Goal: Task Accomplishment & Management: Use online tool/utility

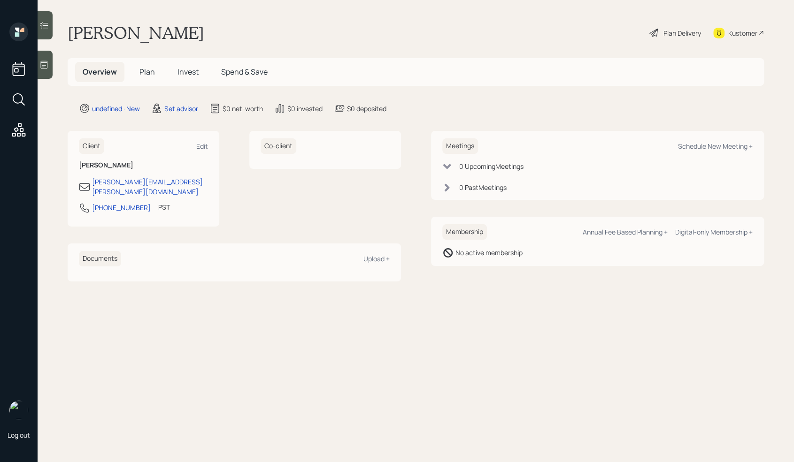
click at [54, 61] on main "[PERSON_NAME] Plan Delivery Kustomer Overview Plan Invest Spend & Save undefine…" at bounding box center [416, 231] width 756 height 462
click at [46, 64] on icon at bounding box center [43, 64] width 9 height 9
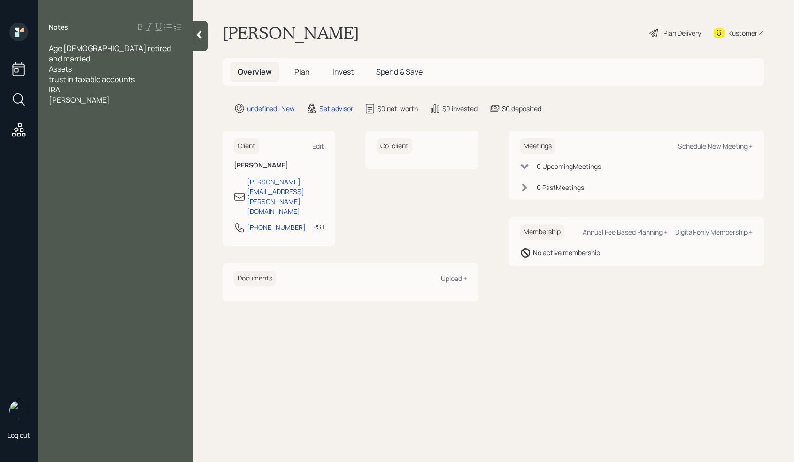
click at [141, 74] on div "trust in taxable accounts" at bounding box center [115, 79] width 132 height 10
click at [67, 74] on span "trust in taxable accounts -" at bounding box center [94, 79] width 91 height 10
click at [73, 84] on div "IRA" at bounding box center [115, 89] width 132 height 10
click at [150, 74] on div "trusts in taxable accounts -" at bounding box center [115, 79] width 132 height 10
click at [49, 84] on span "IRA" at bounding box center [54, 89] width 11 height 10
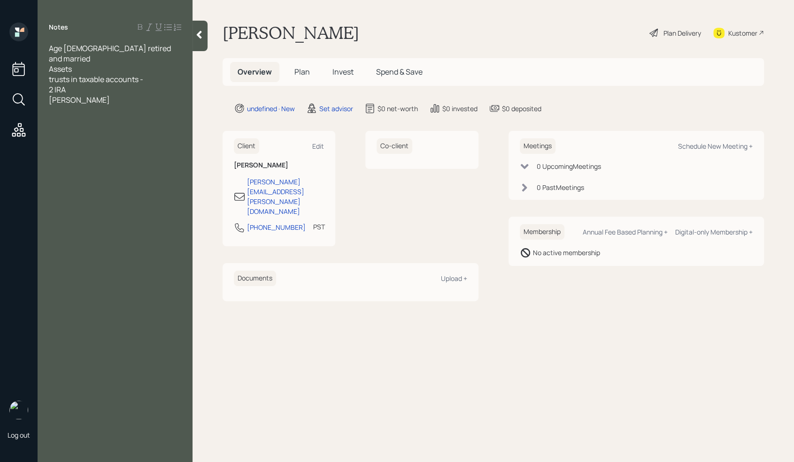
click at [50, 95] on span "[PERSON_NAME]" at bounding box center [79, 100] width 61 height 10
click at [76, 84] on div "2 IRA" at bounding box center [115, 89] width 132 height 10
click at [157, 84] on div "2 IRA -" at bounding box center [115, 89] width 132 height 10
click at [159, 74] on div "trusts in taxable accounts -" at bounding box center [115, 79] width 132 height 10
click at [130, 84] on div "2 IRA -" at bounding box center [115, 89] width 132 height 10
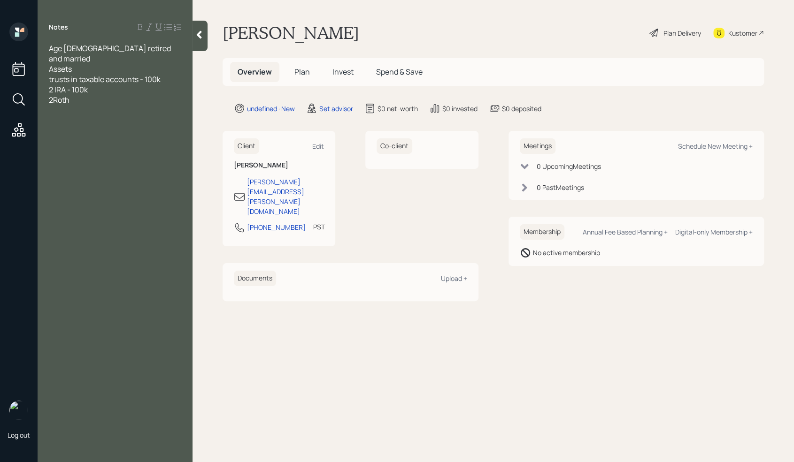
click at [104, 95] on div "2Roth" at bounding box center [115, 100] width 132 height 10
click at [95, 95] on div "2Roth- 100k" at bounding box center [115, 100] width 132 height 10
click at [76, 84] on span "2 IRA - 100k" at bounding box center [68, 89] width 39 height 10
click at [76, 95] on span "2Roth- 100k" at bounding box center [69, 100] width 41 height 10
click at [115, 95] on div "2Roth- 200k" at bounding box center [115, 100] width 132 height 10
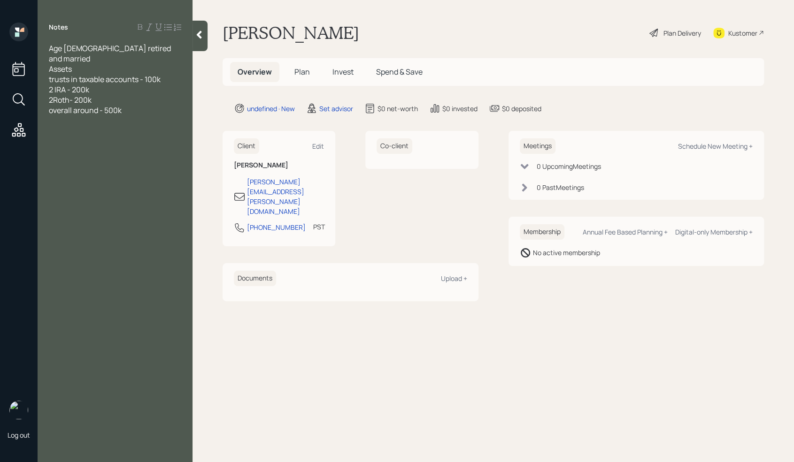
click at [132, 105] on div "overall around - 500k" at bounding box center [115, 110] width 132 height 10
click at [97, 115] on div at bounding box center [115, 120] width 132 height 10
click at [91, 126] on div "Savings -" at bounding box center [115, 131] width 132 height 10
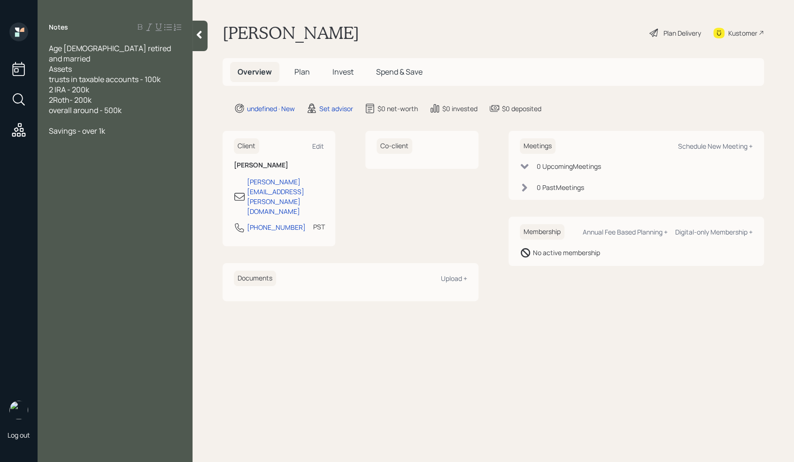
click at [63, 146] on div at bounding box center [115, 151] width 132 height 10
click at [87, 146] on div "Income" at bounding box center [115, 151] width 132 height 10
click at [74, 167] on span "Expeneses" at bounding box center [67, 172] width 37 height 10
click at [66, 157] on div at bounding box center [115, 162] width 132 height 10
click at [68, 136] on div at bounding box center [115, 141] width 132 height 10
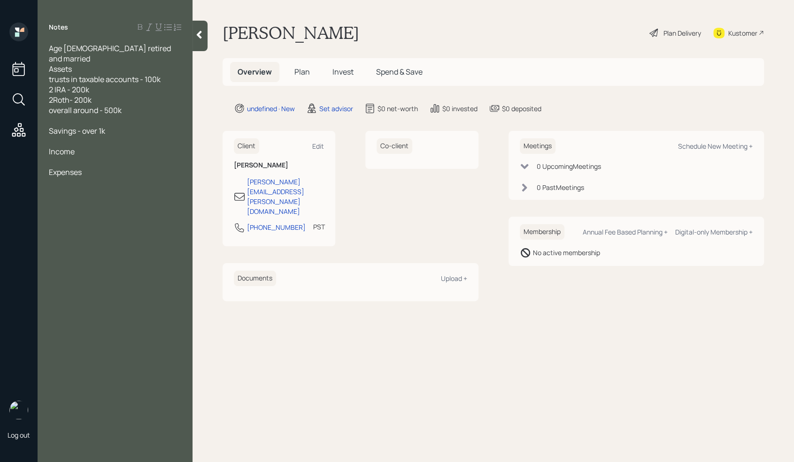
click at [54, 157] on div at bounding box center [115, 162] width 132 height 10
click at [136, 177] on div "Expenses" at bounding box center [115, 182] width 132 height 10
click at [130, 167] on div "thinking of delaying" at bounding box center [115, 172] width 132 height 10
click at [108, 188] on div "Expenses" at bounding box center [115, 193] width 132 height 10
click at [51, 198] on div at bounding box center [115, 203] width 132 height 10
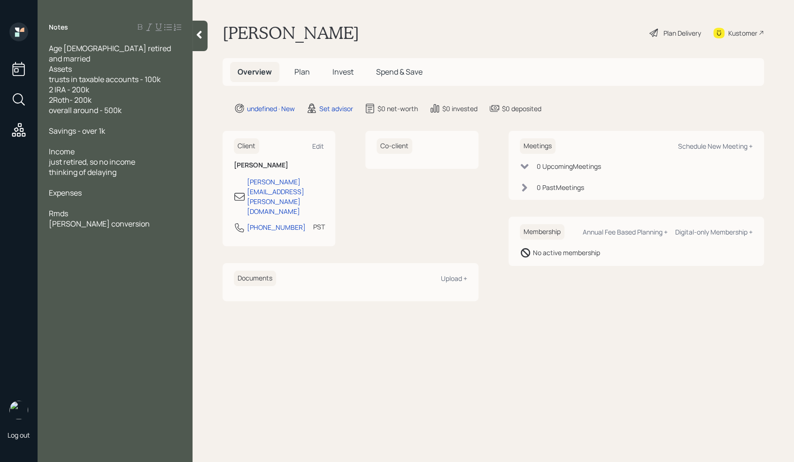
click at [203, 25] on div at bounding box center [199, 36] width 15 height 31
